Goal: Information Seeking & Learning: Learn about a topic

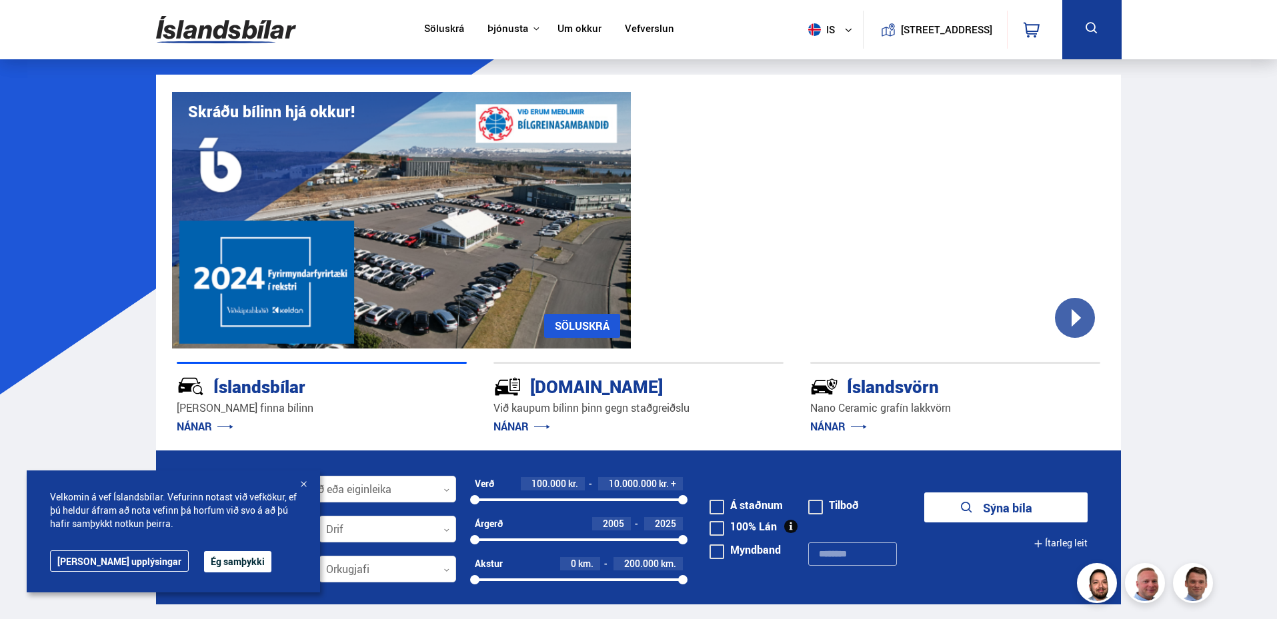
click at [567, 25] on link "Um okkur" at bounding box center [579, 30] width 44 height 14
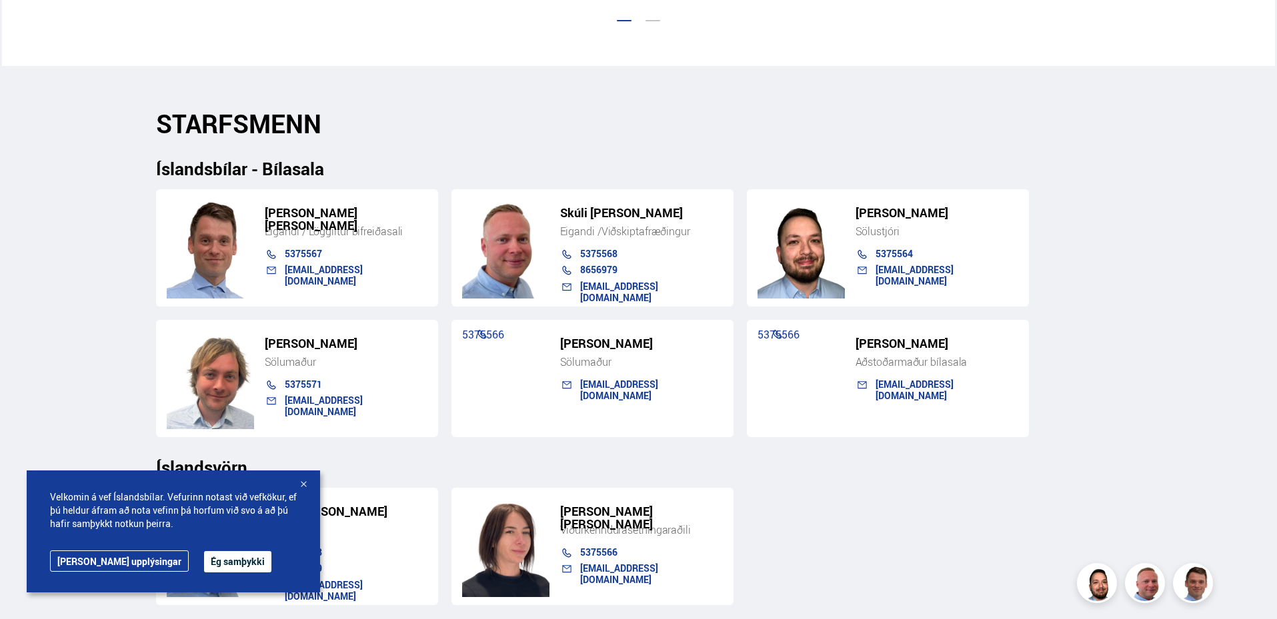
scroll to position [1067, 0]
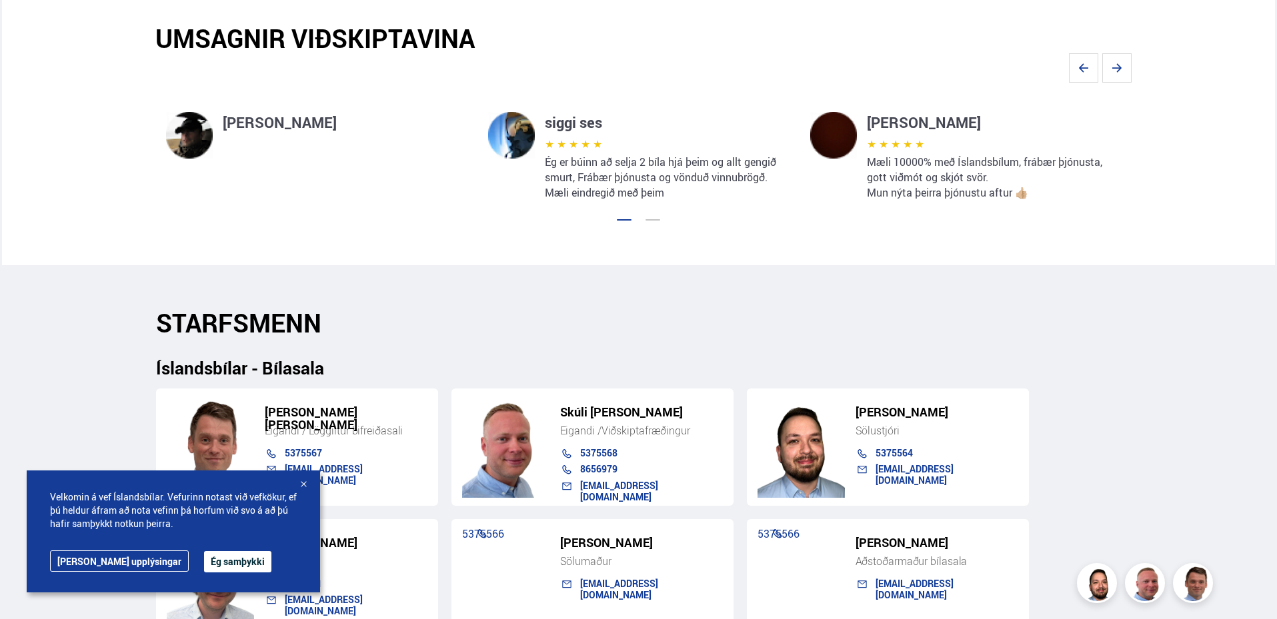
click at [210, 557] on button "Ég samþykki" at bounding box center [237, 561] width 67 height 21
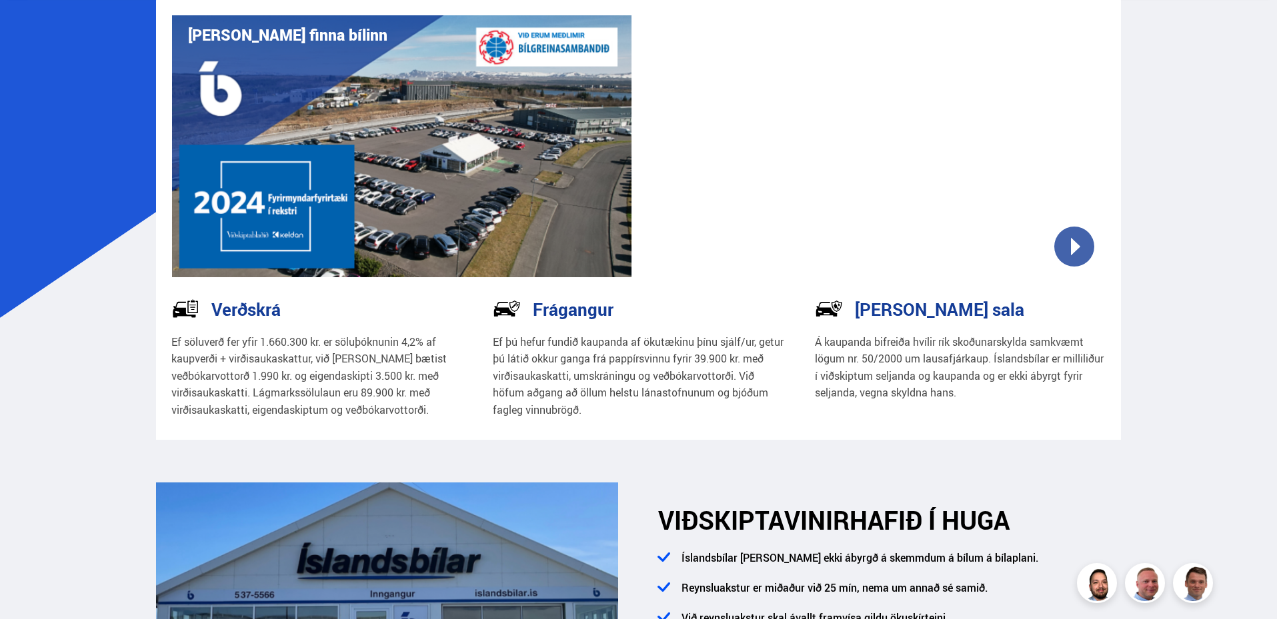
scroll to position [0, 0]
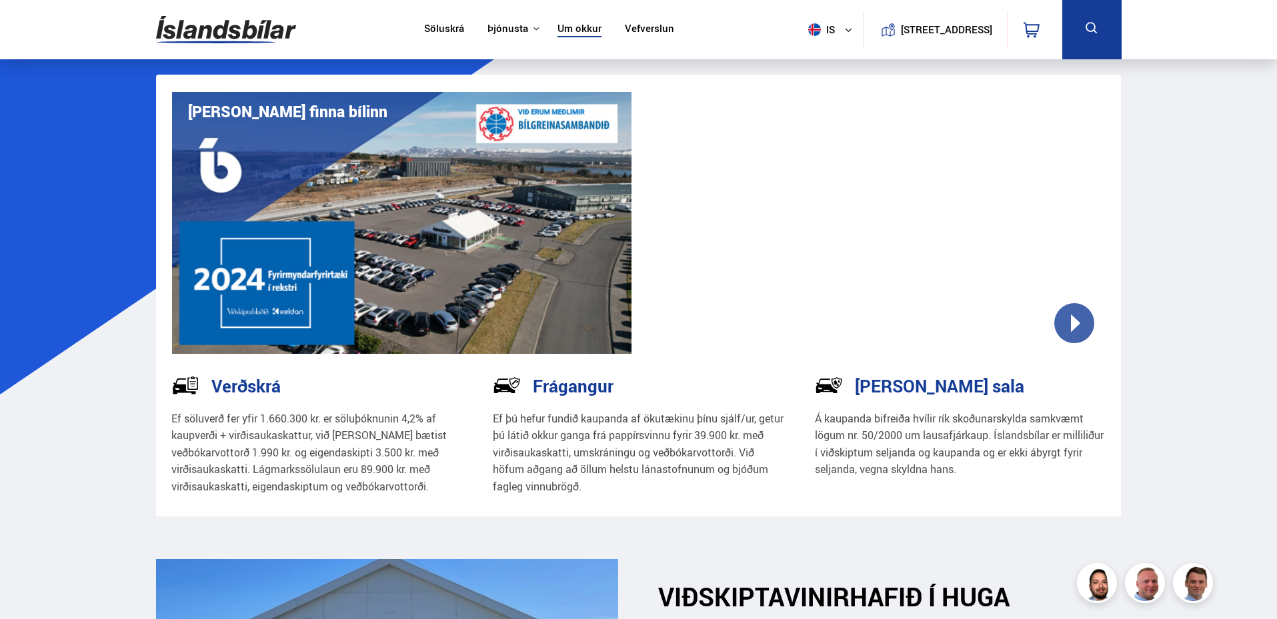
click at [427, 23] on link "Söluskrá" at bounding box center [444, 30] width 40 height 14
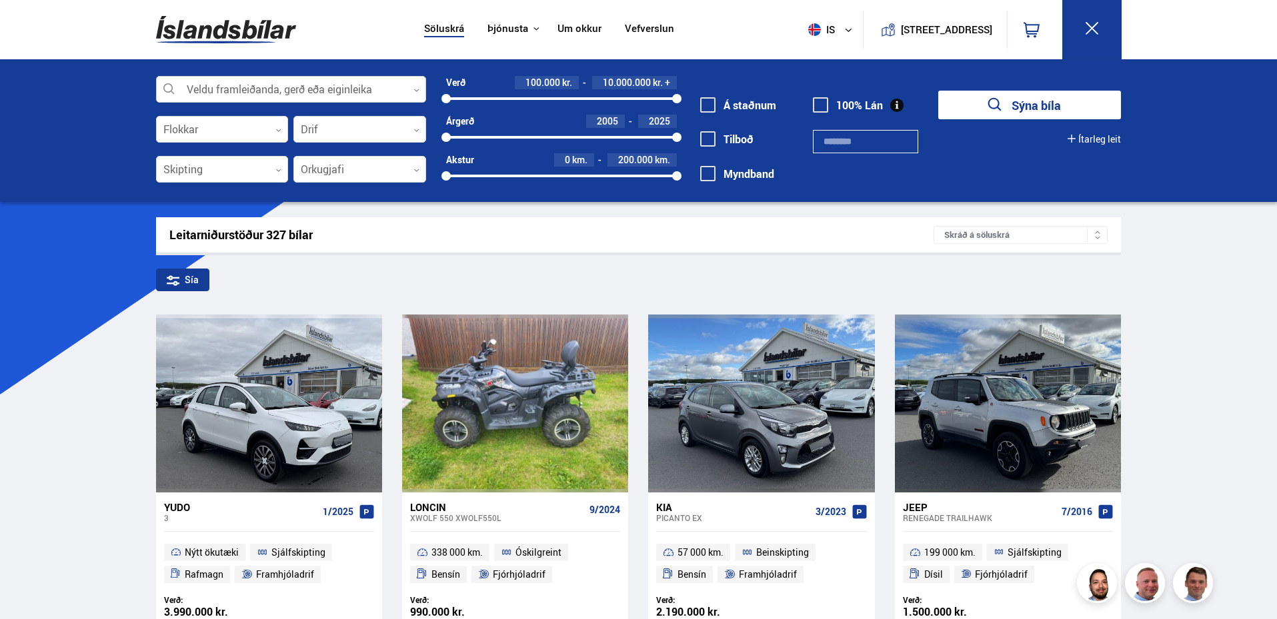
click at [261, 85] on div at bounding box center [291, 90] width 270 height 27
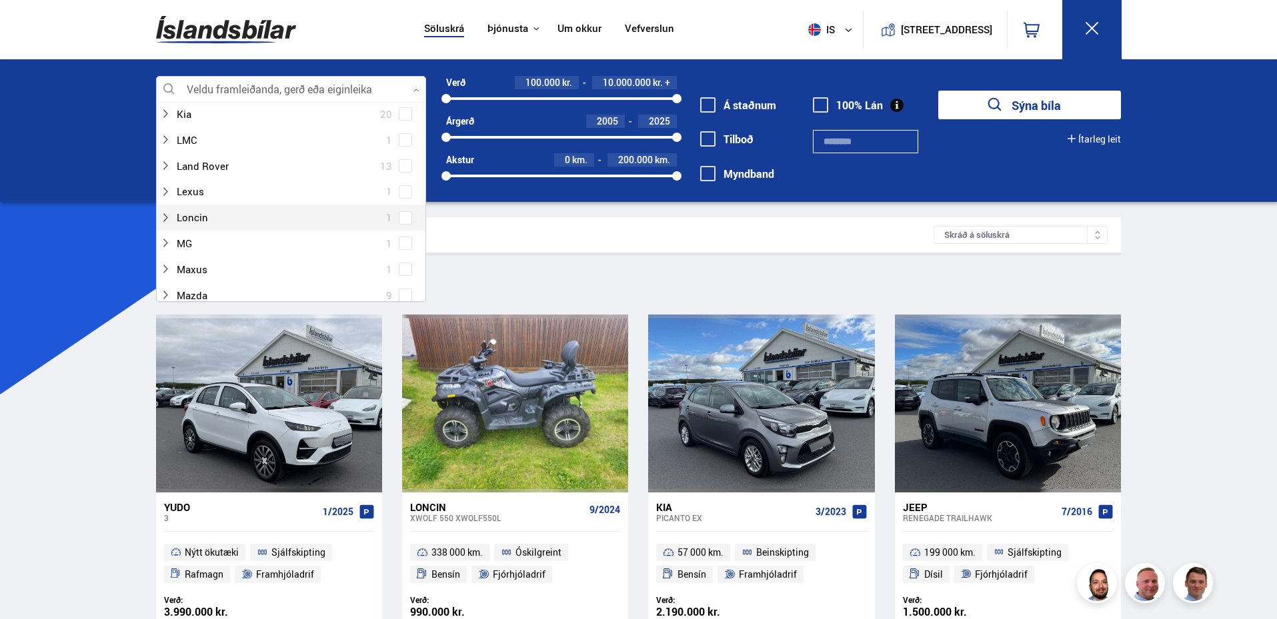
scroll to position [467, 0]
click at [237, 287] on div at bounding box center [277, 292] width 235 height 19
click at [400, 293] on span at bounding box center [405, 292] width 11 height 1
